Goal: Task Accomplishment & Management: Use online tool/utility

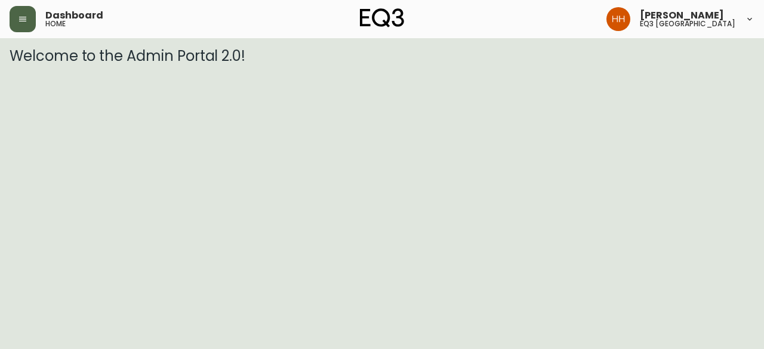
click at [23, 14] on icon "button" at bounding box center [23, 19] width 10 height 10
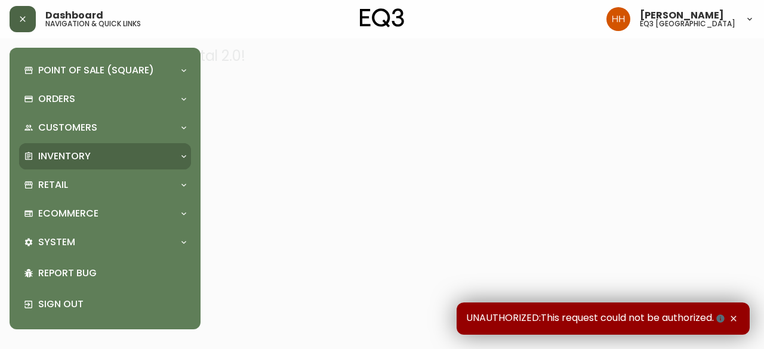
click at [73, 159] on p "Inventory" at bounding box center [64, 156] width 53 height 13
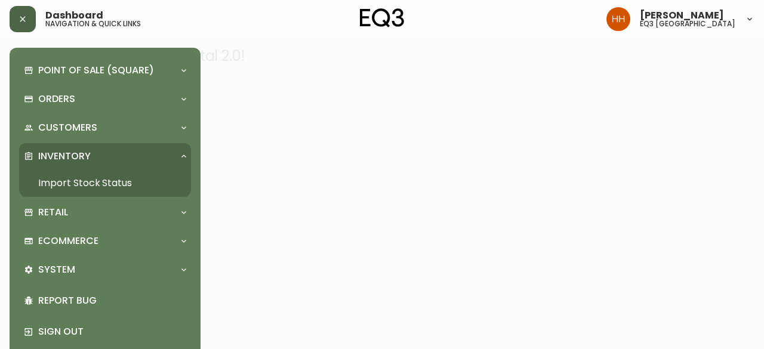
drag, startPoint x: 78, startPoint y: 180, endPoint x: 90, endPoint y: 177, distance: 12.2
click at [78, 180] on link "Import Stock Status" at bounding box center [105, 183] width 172 height 27
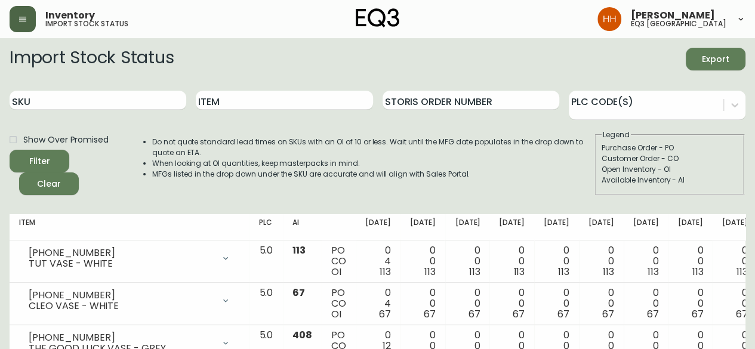
click at [239, 118] on div "Item" at bounding box center [284, 100] width 177 height 39
click at [233, 106] on input "Item" at bounding box center [284, 100] width 177 height 19
type input "moon"
click at [10, 150] on button "Filter" at bounding box center [40, 161] width 60 height 23
